Goal: Find contact information: Find contact information

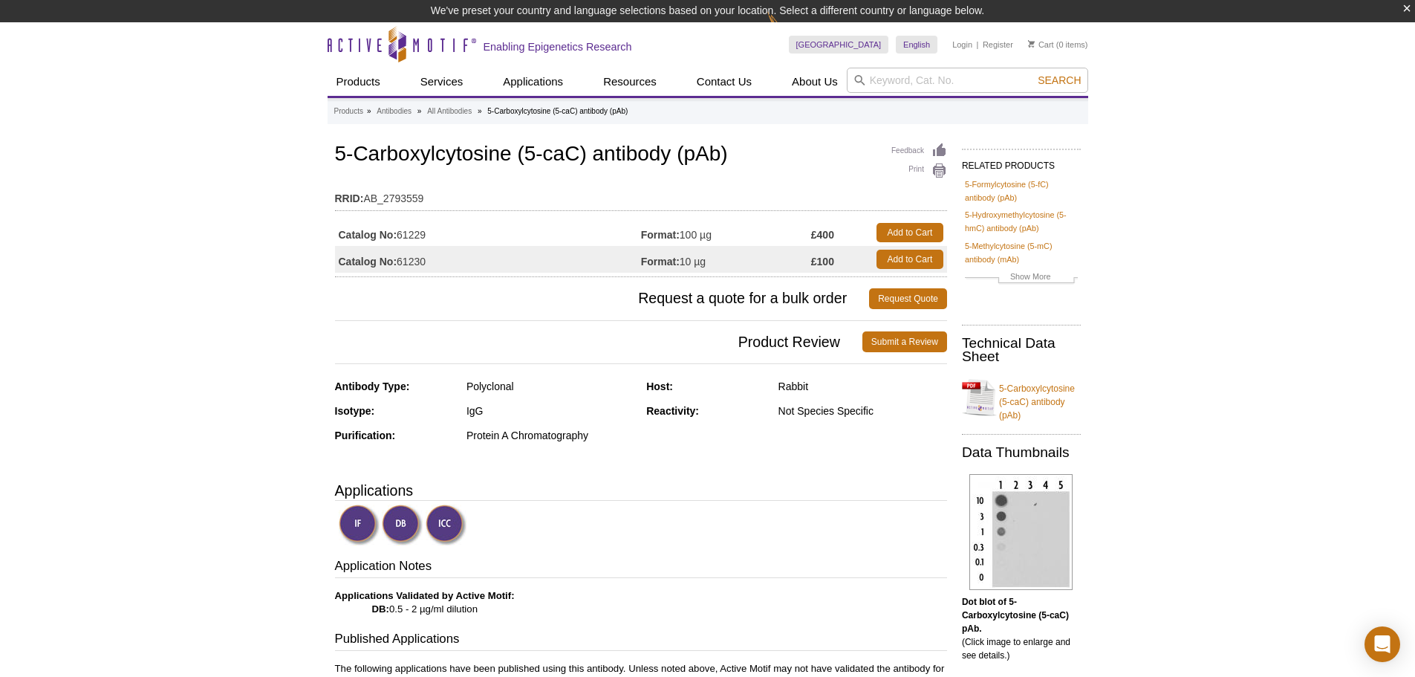
click at [411, 232] on td "Catalog No: 61229" at bounding box center [488, 232] width 306 height 27
copy td "61229"
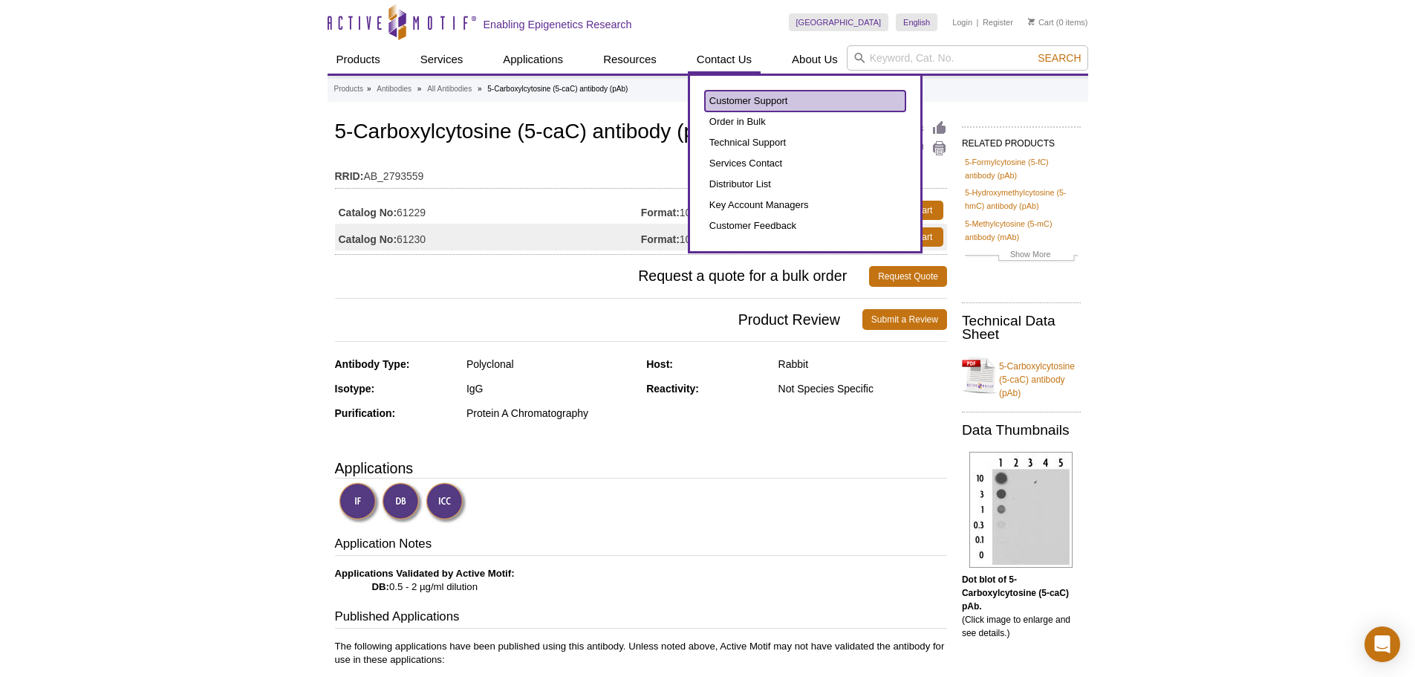
click at [745, 101] on link "Customer Support" at bounding box center [805, 101] width 201 height 21
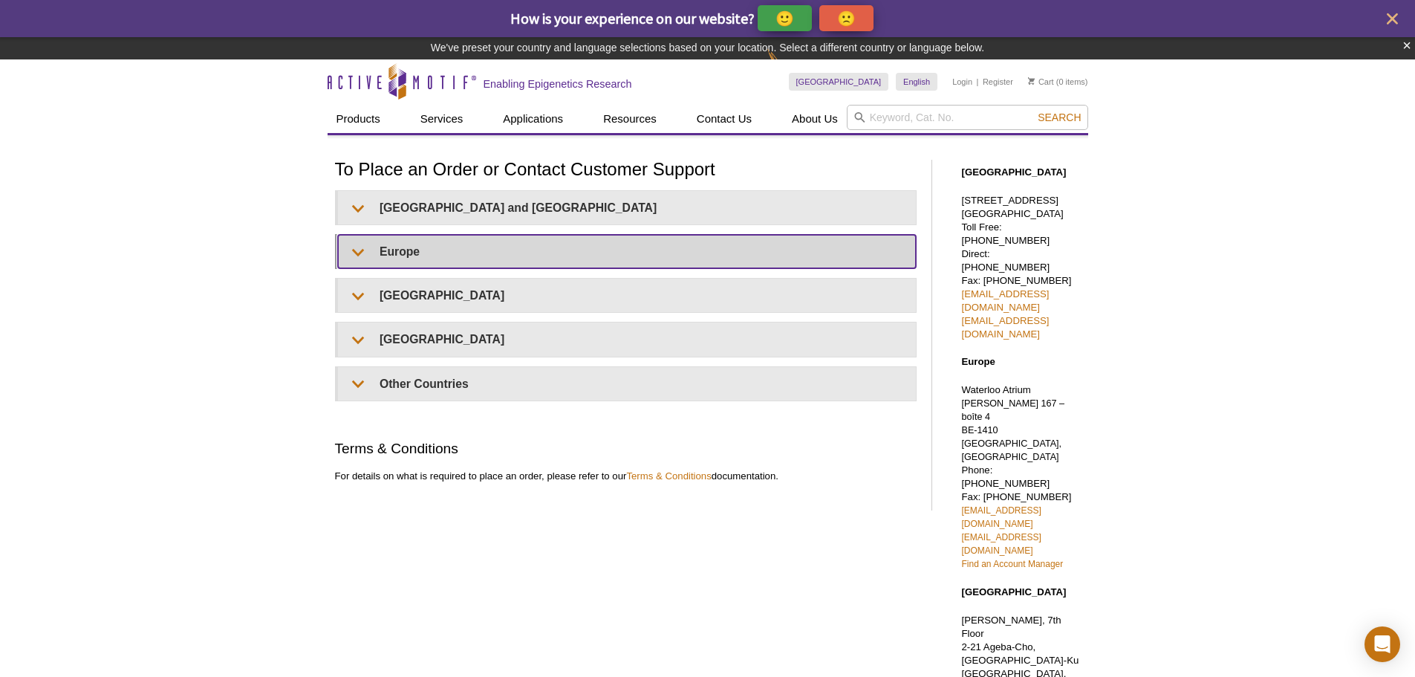
click at [362, 248] on summary "Europe" at bounding box center [627, 251] width 578 height 33
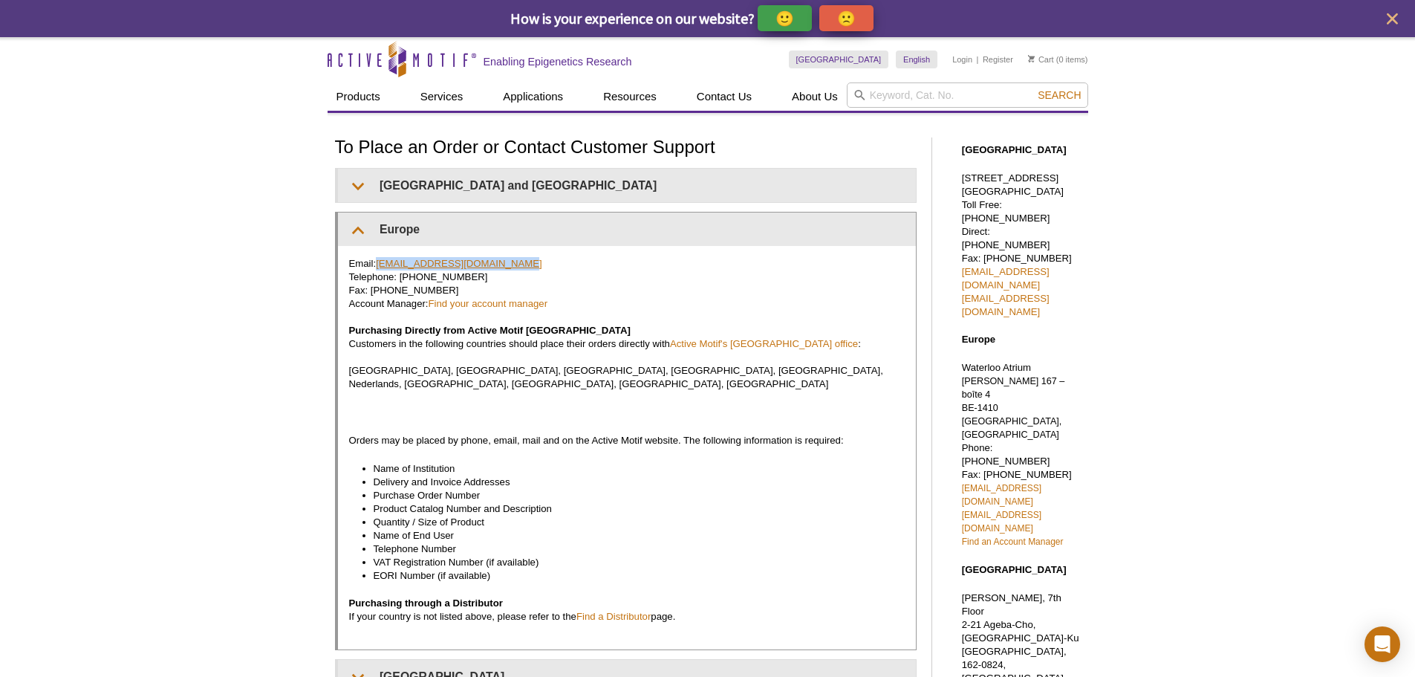
drag, startPoint x: 531, startPoint y: 263, endPoint x: 378, endPoint y: 264, distance: 153.0
click at [378, 264] on p "Email: euro-orders@activemotif.com Telephone: +32 (0)2 653 0001 Fax: +32 (0)2 6…" at bounding box center [627, 324] width 556 height 134
copy link "euro-orders@activemotif.com"
